Goal: Information Seeking & Learning: Check status

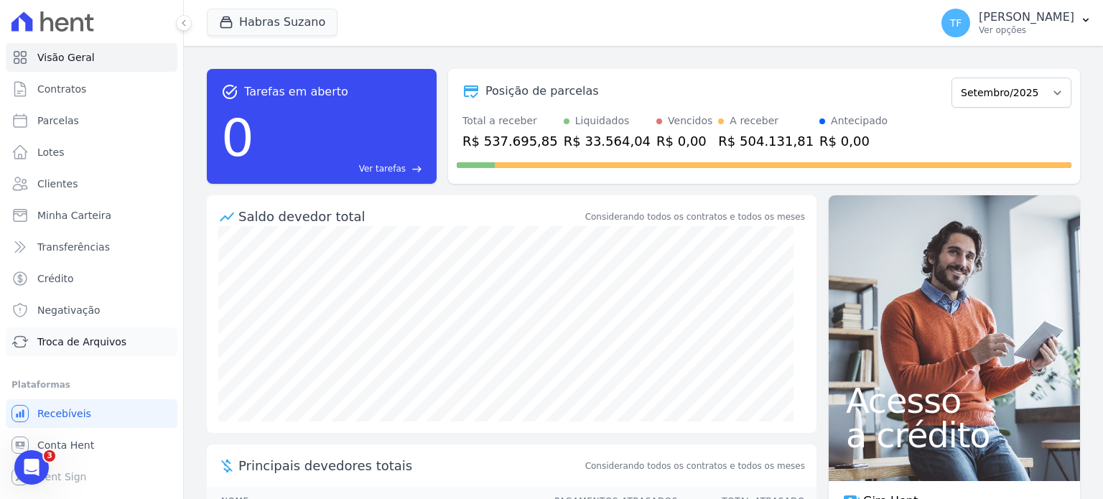
click at [93, 335] on span "Troca de Arquivos" at bounding box center [81, 342] width 89 height 14
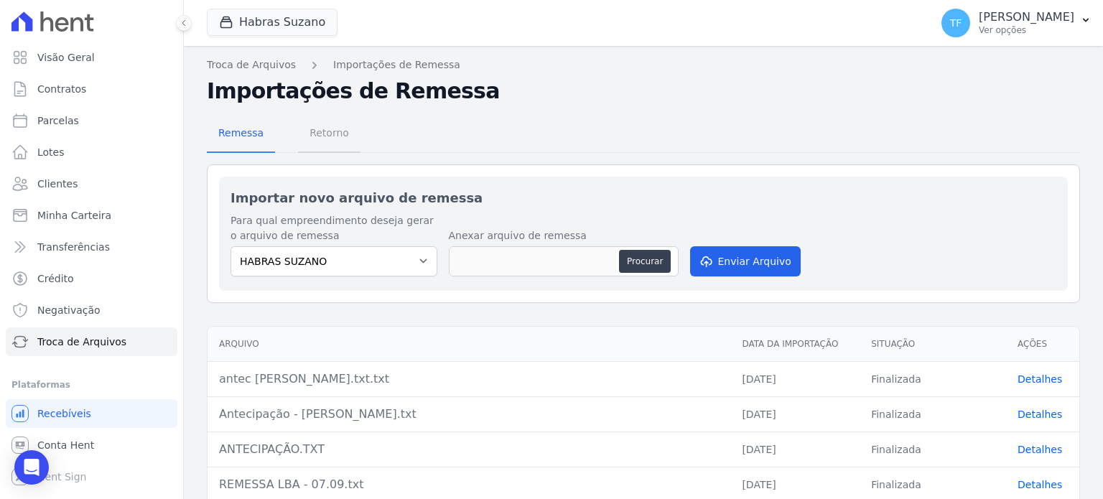
click at [333, 146] on span "Retorno" at bounding box center [329, 133] width 57 height 29
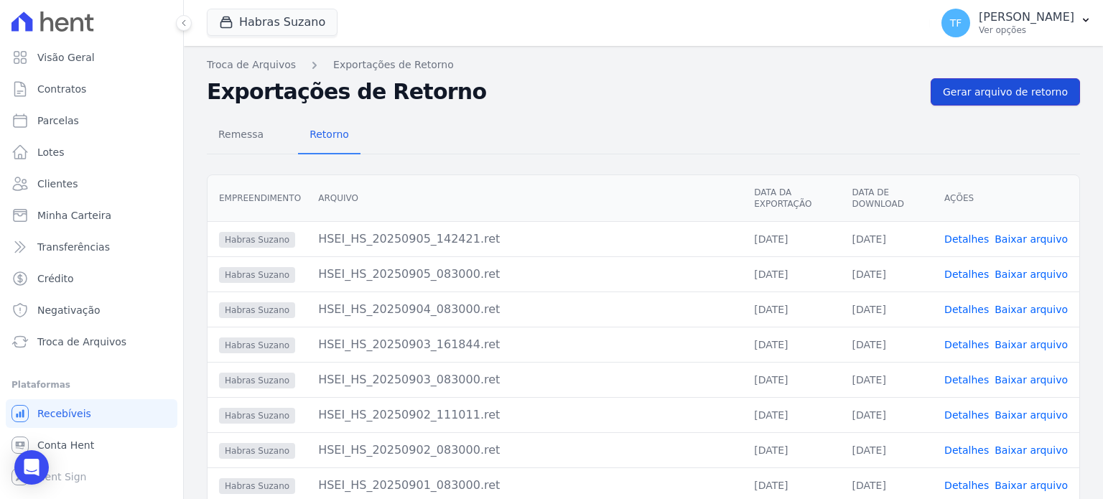
click at [1006, 90] on span "Gerar arquivo de retorno" at bounding box center [1005, 92] width 125 height 14
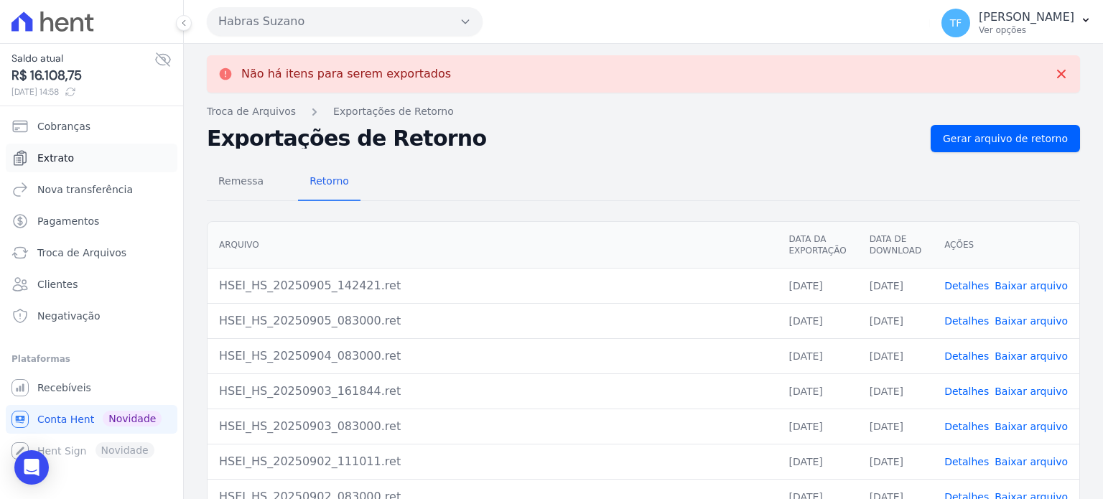
click at [65, 157] on span "Extrato" at bounding box center [55, 158] width 37 height 14
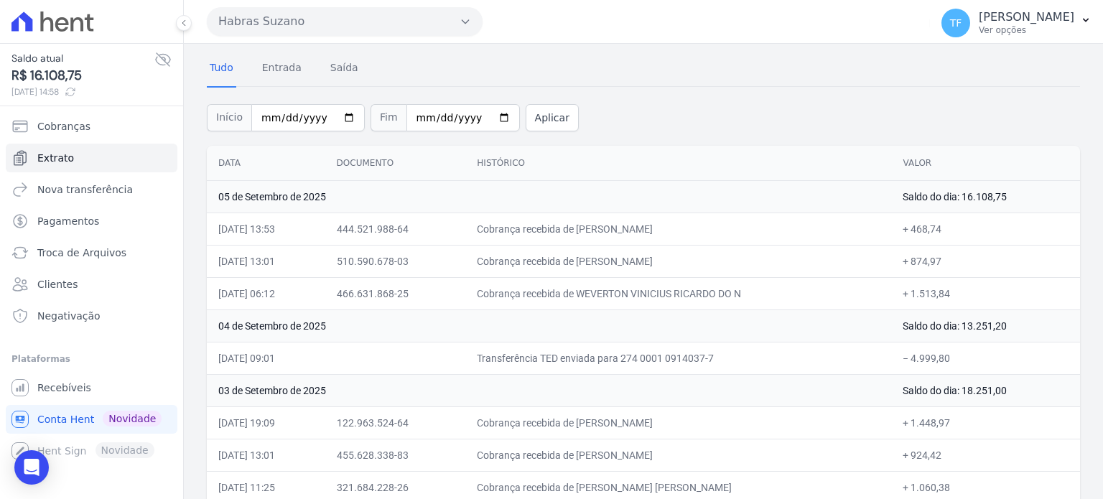
scroll to position [44, 0]
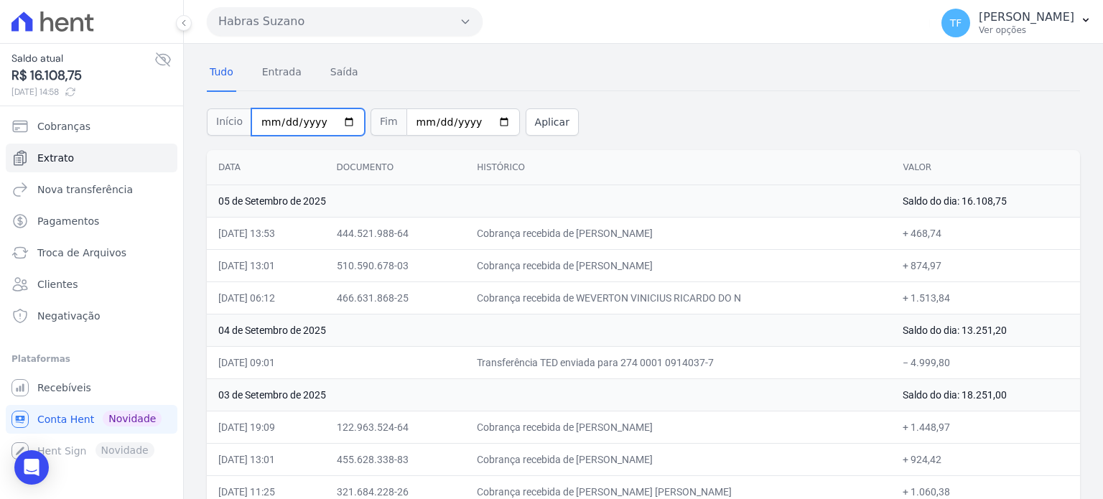
click at [335, 117] on input "2025-09-01" at bounding box center [307, 121] width 113 height 27
type input "[DATE]"
click at [522, 134] on div "Início 2025-08-01 Fim 2025-09-05 Aplicar" at bounding box center [643, 120] width 873 height 60
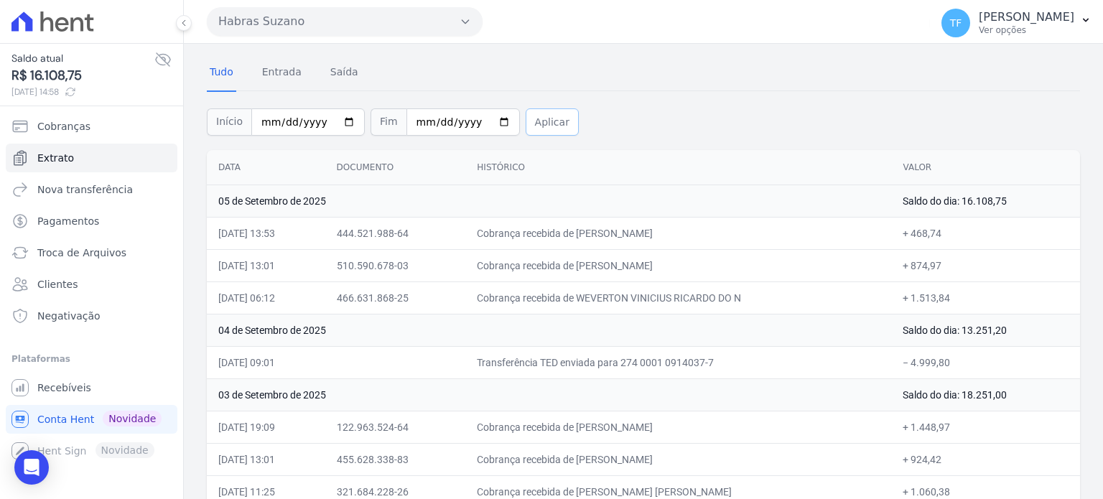
click at [526, 129] on button "Aplicar" at bounding box center [552, 121] width 53 height 27
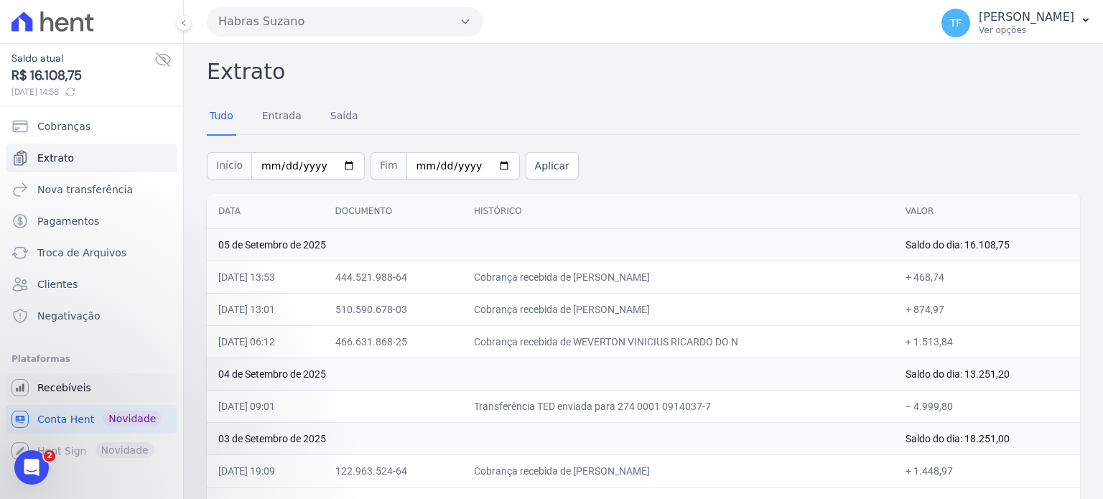
click at [55, 387] on span "Recebíveis" at bounding box center [64, 388] width 54 height 14
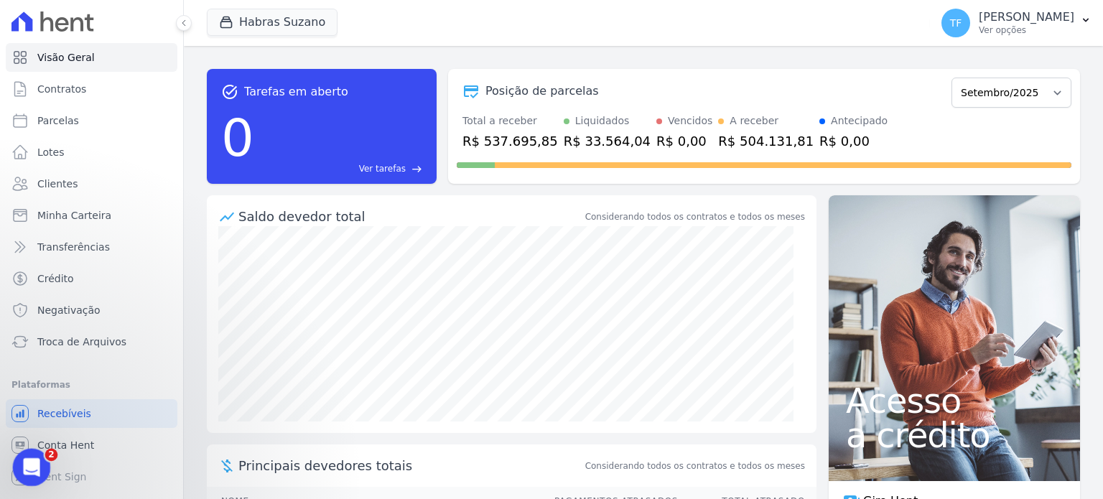
click at [24, 470] on icon "Abrir mensagem da Intercom" at bounding box center [30, 466] width 24 height 24
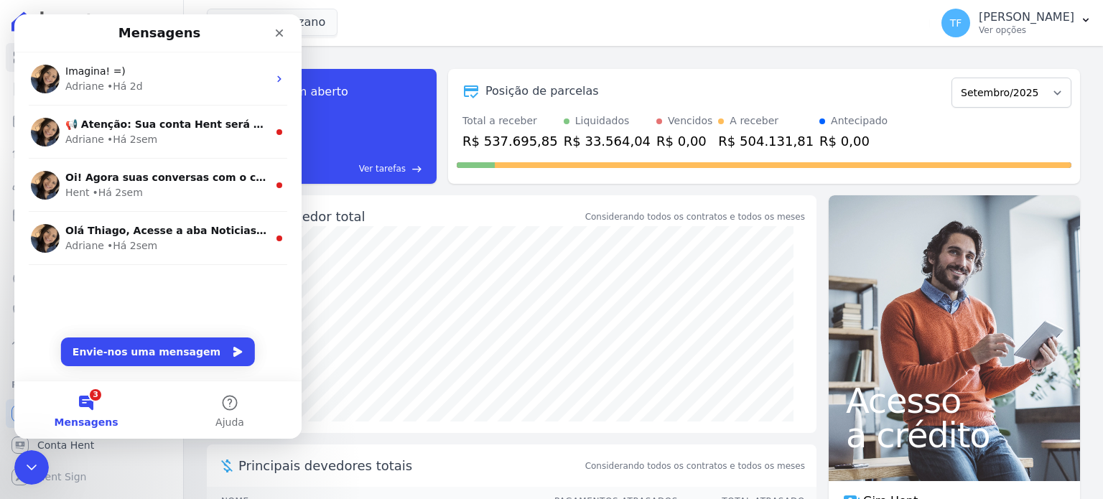
click at [154, 276] on div "Imagina! =) [PERSON_NAME] • Há 2d 📢 Atenção: Sua conta Hent será migrada para a…" at bounding box center [157, 187] width 287 height 270
click at [284, 34] on icon "Fechar" at bounding box center [279, 32] width 11 height 11
